Goal: Communication & Community: Ask a question

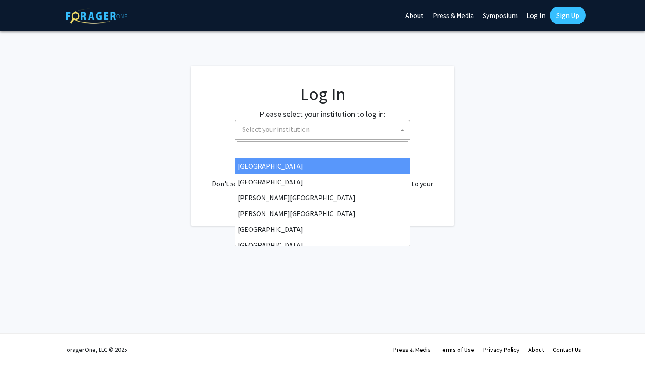
click at [360, 134] on span "Select your institution" at bounding box center [324, 129] width 171 height 18
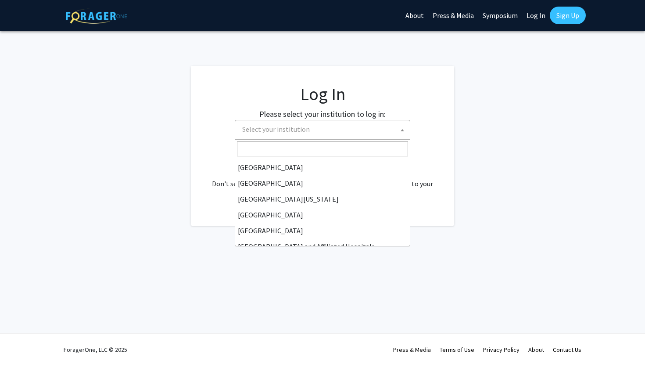
scroll to position [86, 0]
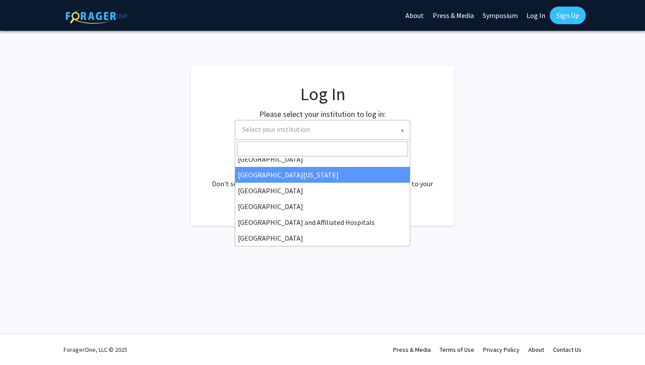
click at [529, 18] on link "Log In" at bounding box center [536, 15] width 28 height 31
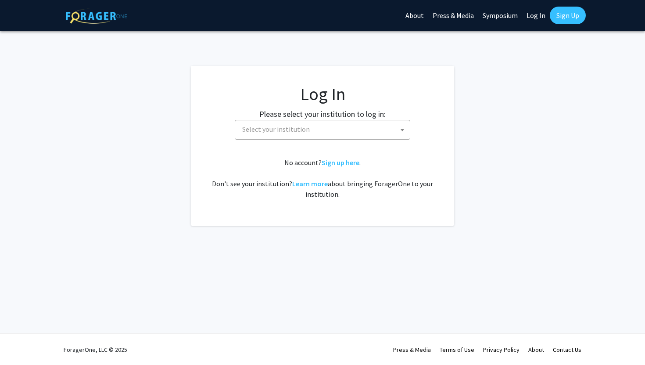
click at [536, 15] on link "Log In" at bounding box center [536, 15] width 28 height 31
click at [294, 135] on span "Select your institution" at bounding box center [324, 129] width 171 height 18
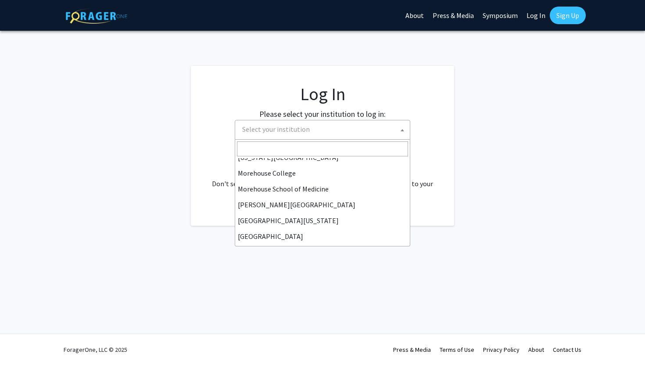
scroll to position [307, 0]
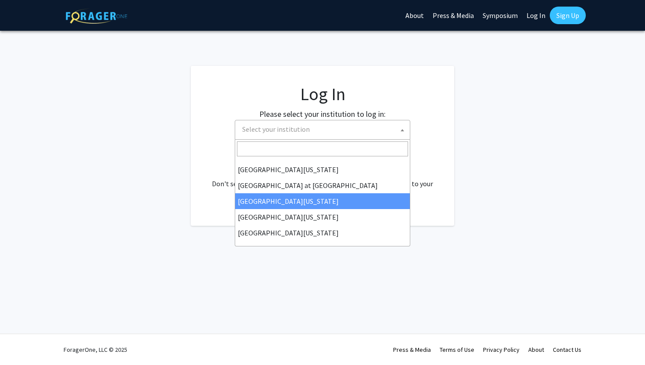
select select "13"
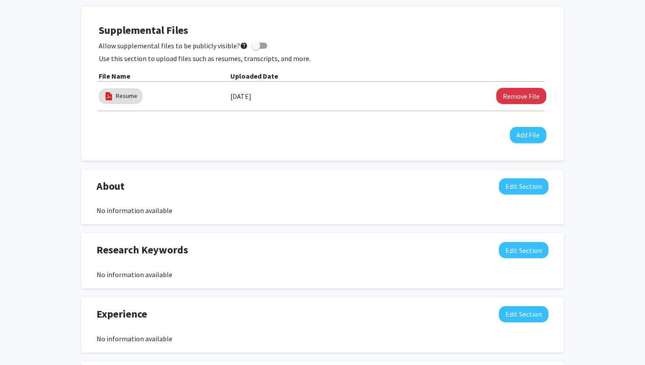
scroll to position [209, 0]
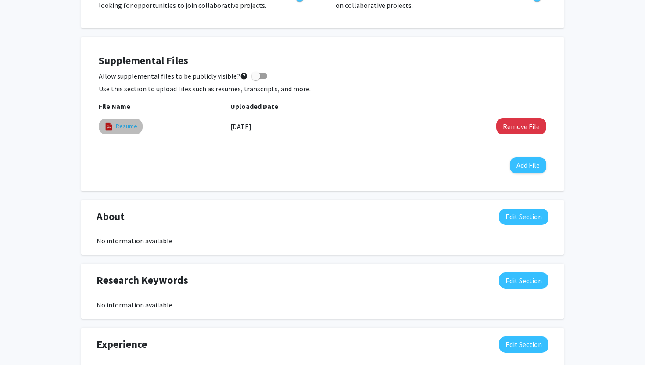
click at [126, 127] on link "Resume" at bounding box center [127, 126] width 22 height 9
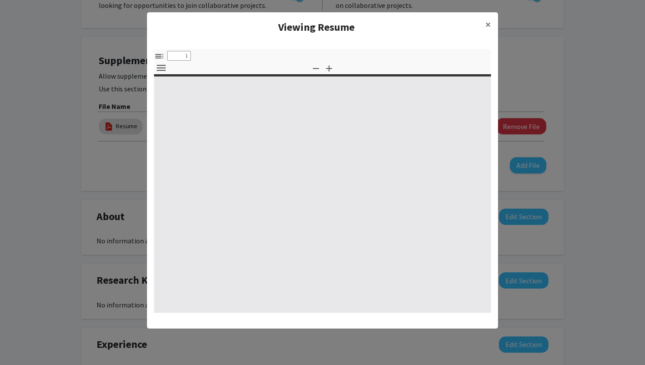
select select "custom"
type input "0"
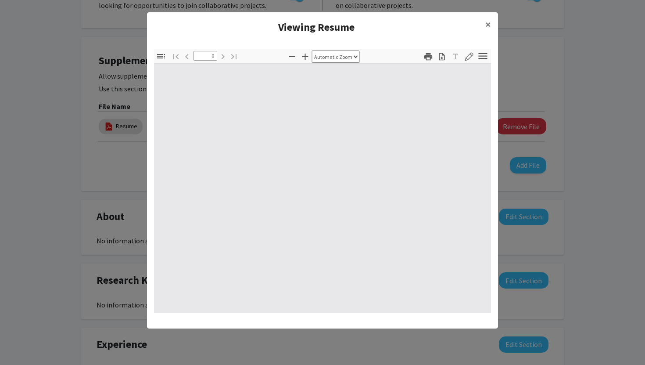
select select "custom"
type input "1"
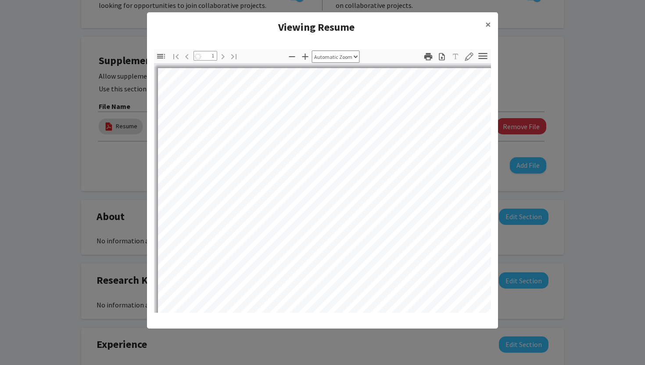
select select "auto"
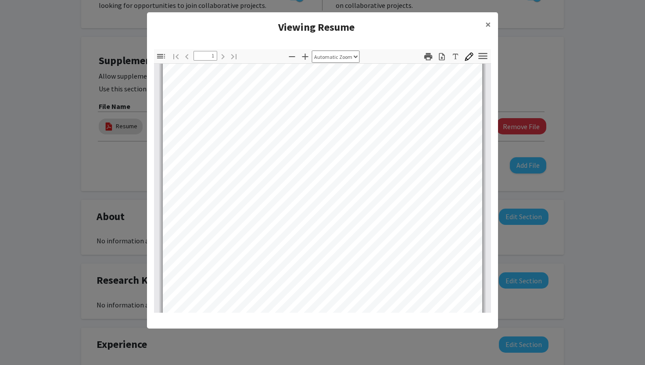
scroll to position [58, 0]
click at [487, 21] on span "×" at bounding box center [488, 25] width 6 height 14
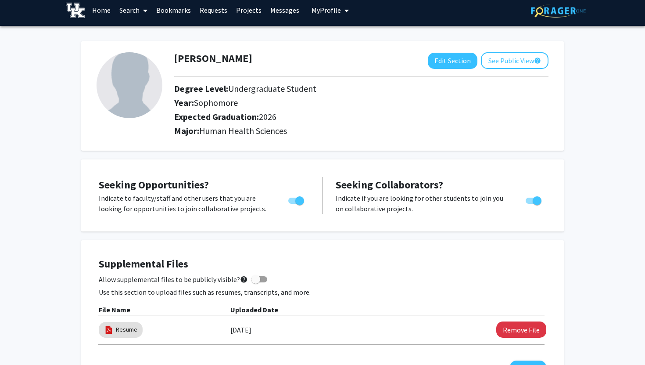
scroll to position [0, 0]
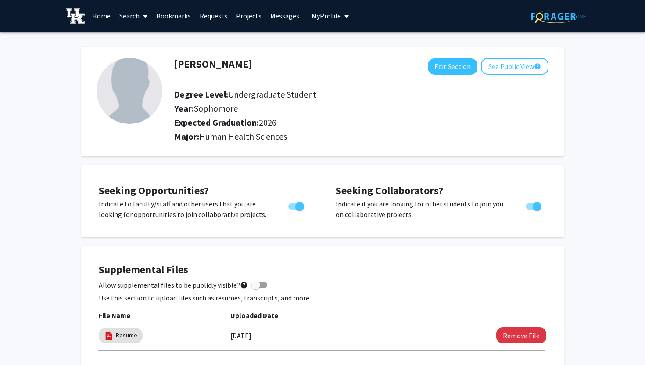
click at [129, 14] on link "Search" at bounding box center [133, 15] width 37 height 31
click at [107, 13] on link "Home" at bounding box center [101, 15] width 27 height 31
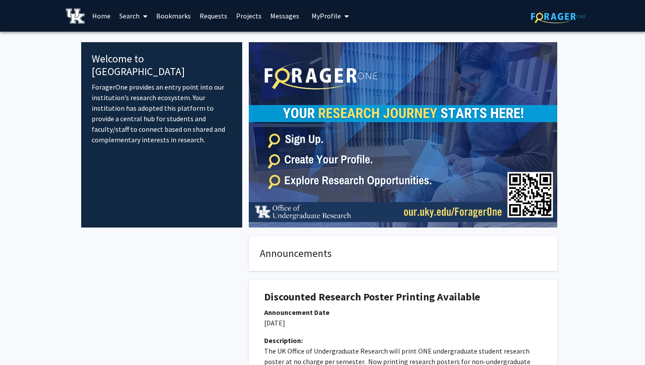
click at [145, 20] on span at bounding box center [144, 16] width 8 height 31
click at [149, 35] on span "Faculty/Staff" at bounding box center [147, 41] width 65 height 18
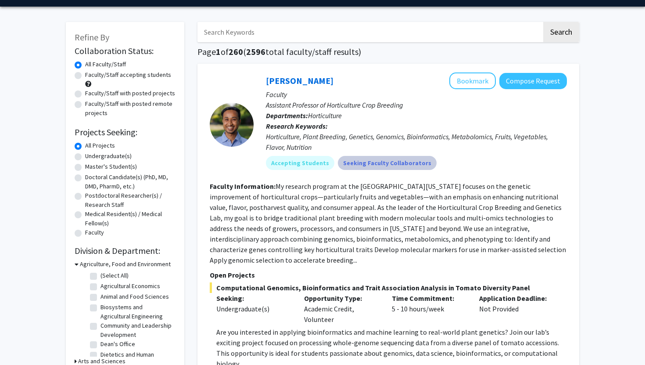
scroll to position [26, 0]
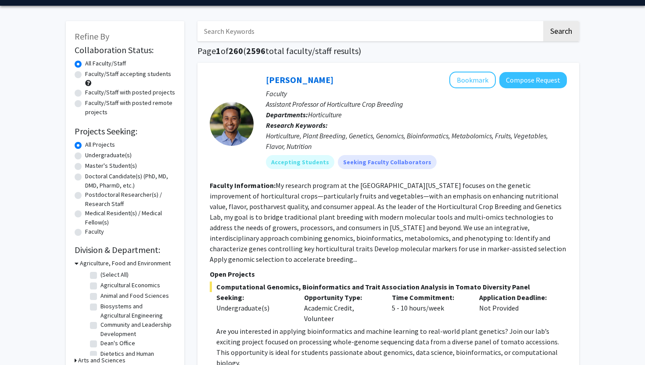
click at [99, 154] on label "Undergraduate(s)" at bounding box center [108, 155] width 47 height 9
click at [91, 154] on input "Undergraduate(s)" at bounding box center [88, 154] width 6 height 6
radio input "true"
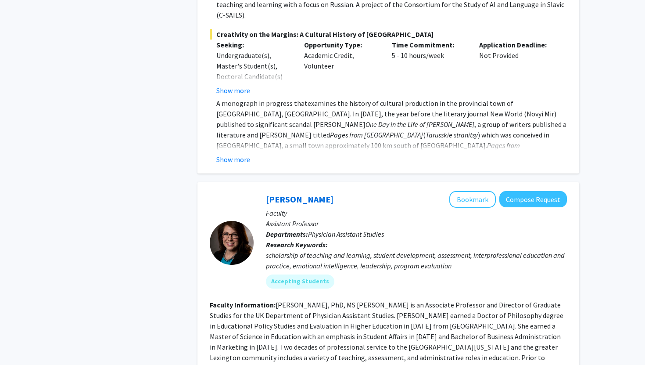
scroll to position [3081, 0]
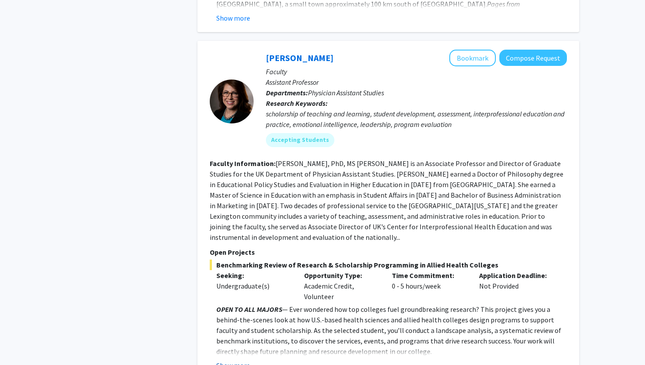
click at [238, 360] on button "Show more" at bounding box center [233, 365] width 34 height 11
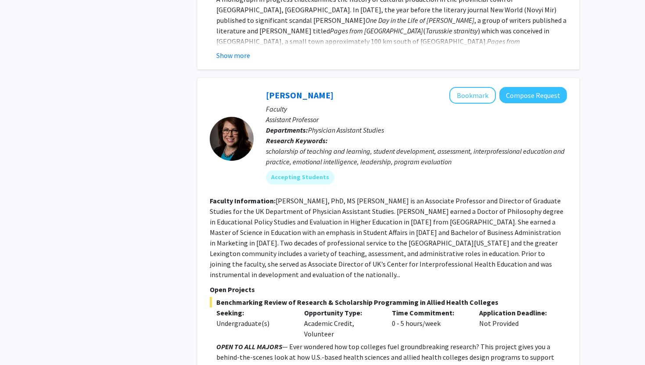
scroll to position [2943, 0]
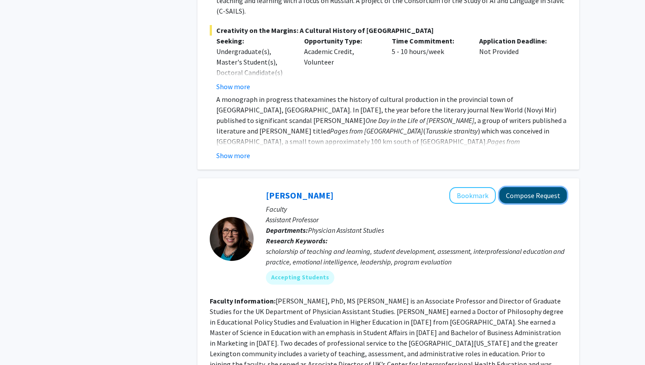
click at [531, 187] on button "Compose Request" at bounding box center [533, 195] width 68 height 16
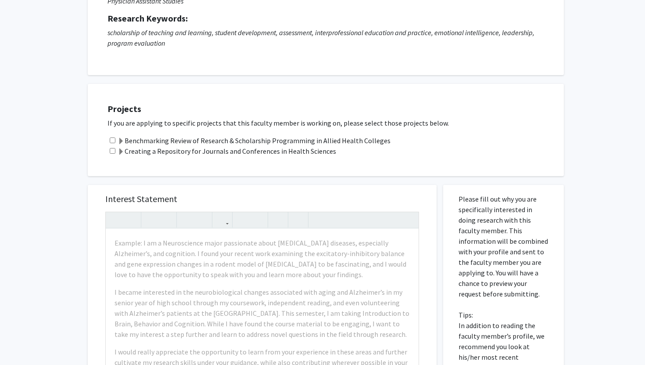
scroll to position [137, 0]
